Goal: Information Seeking & Learning: Learn about a topic

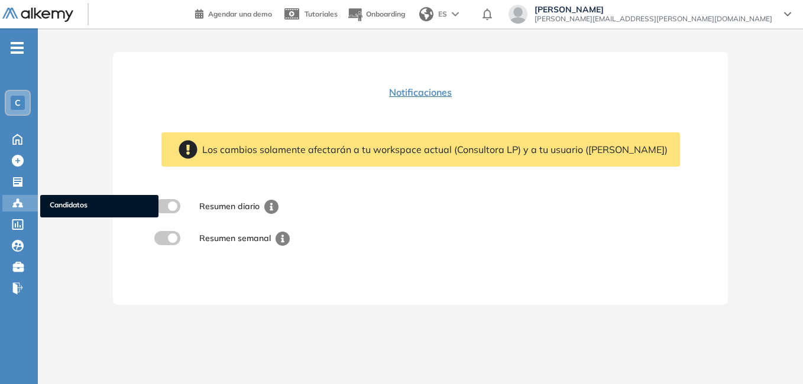
click at [92, 211] on span "Candidatos" at bounding box center [99, 206] width 99 height 13
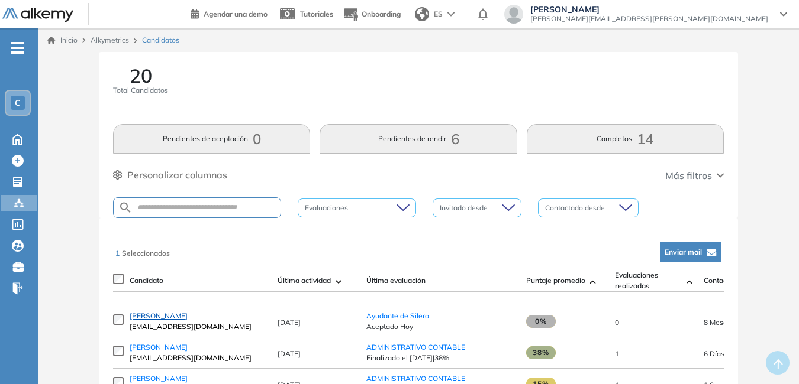
click at [171, 318] on span "[PERSON_NAME]" at bounding box center [159, 316] width 58 height 9
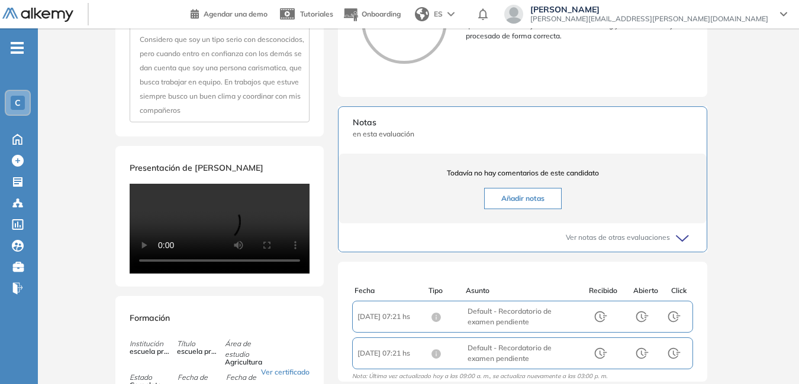
scroll to position [355, 0]
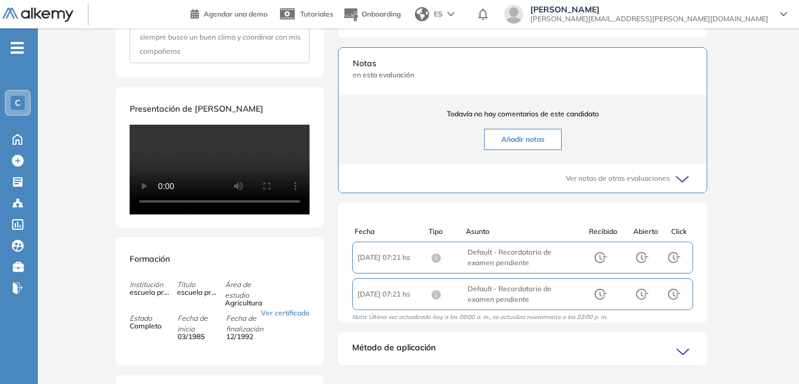
click at [677, 182] on icon at bounding box center [682, 179] width 12 height 5
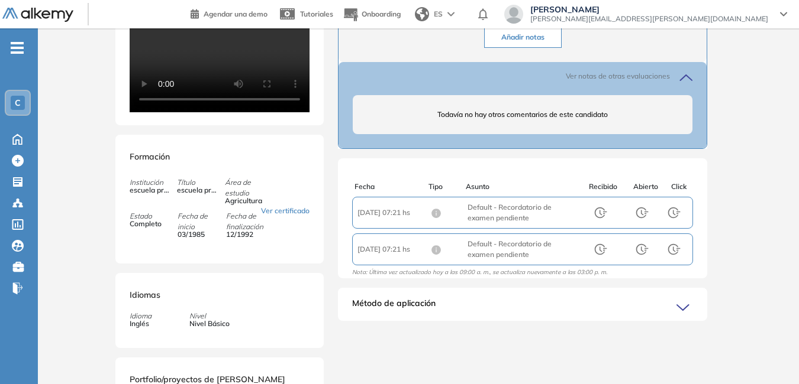
scroll to position [0, 0]
click at [678, 311] on icon at bounding box center [683, 307] width 12 height 5
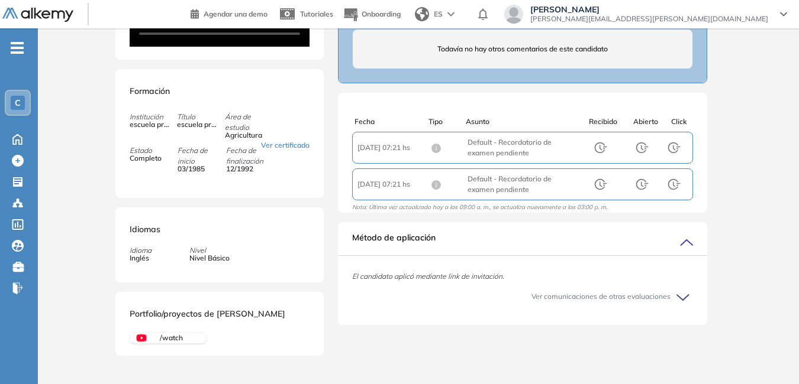
scroll to position [694, 0]
click at [283, 151] on link "Ver certificado" at bounding box center [285, 145] width 49 height 11
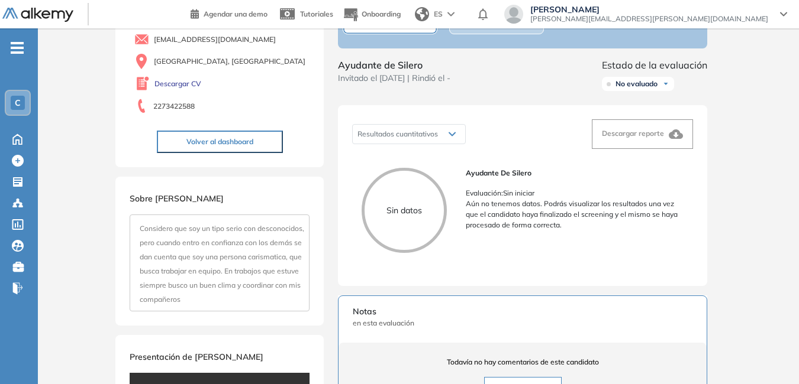
scroll to position [102, 0]
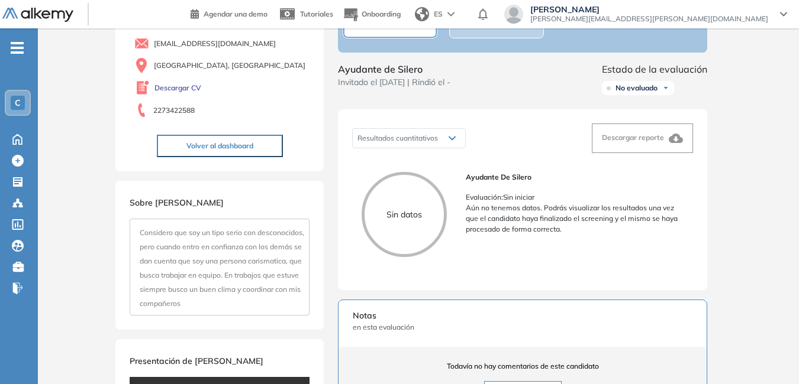
click at [210, 138] on button "Volver al dashboard" at bounding box center [220, 146] width 126 height 22
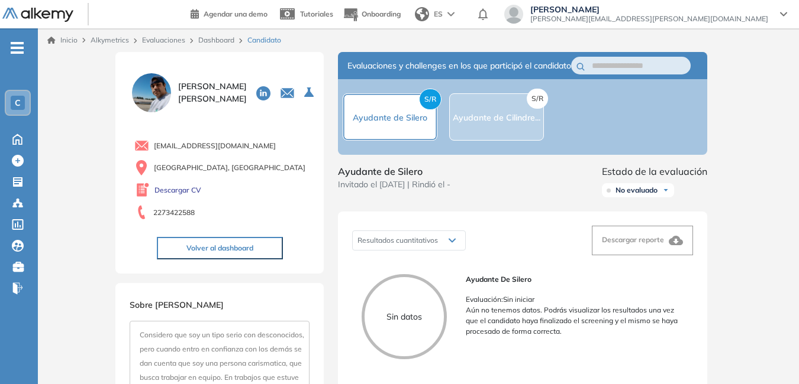
scroll to position [59, 0]
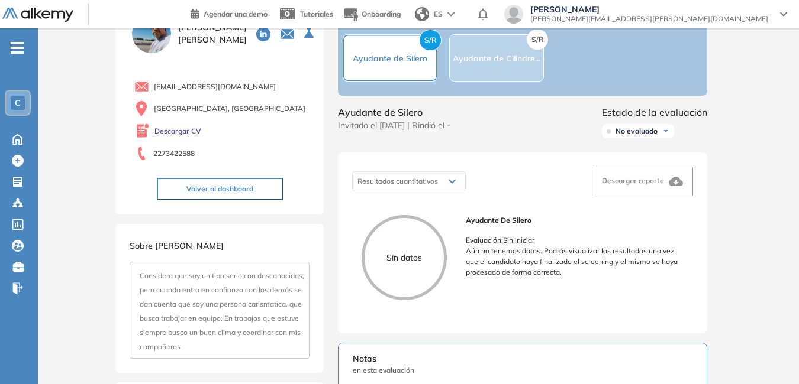
click at [450, 132] on span "Invitado el [DATE] | Rindió el -" at bounding box center [394, 125] width 112 height 12
click at [470, 137] on div "Ayudante de Silero Invitado el [DATE] | Rindió el - Estado de la evaluación No …" at bounding box center [522, 124] width 369 height 38
click at [667, 135] on img at bounding box center [665, 131] width 7 height 7
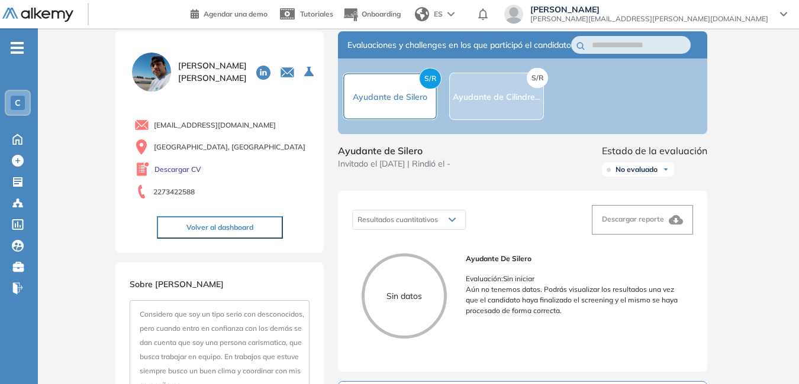
scroll to position [0, 0]
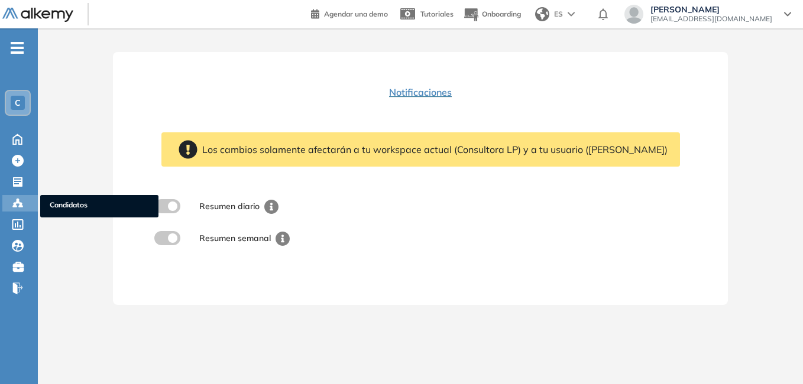
click at [61, 205] on span "Candidatos" at bounding box center [99, 206] width 99 height 13
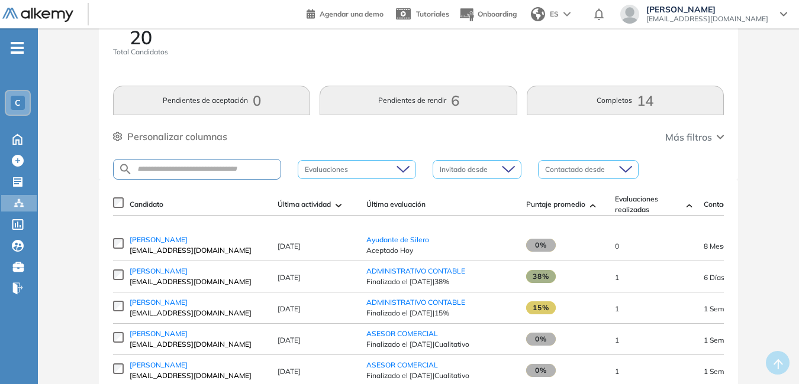
scroll to position [59, 0]
